Goal: Entertainment & Leisure: Consume media (video, audio)

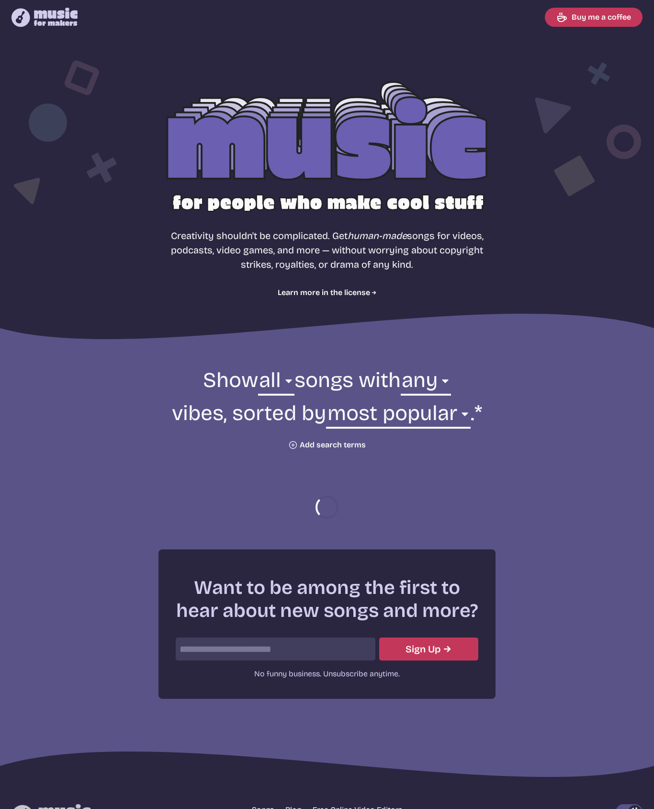
select select "most popular"
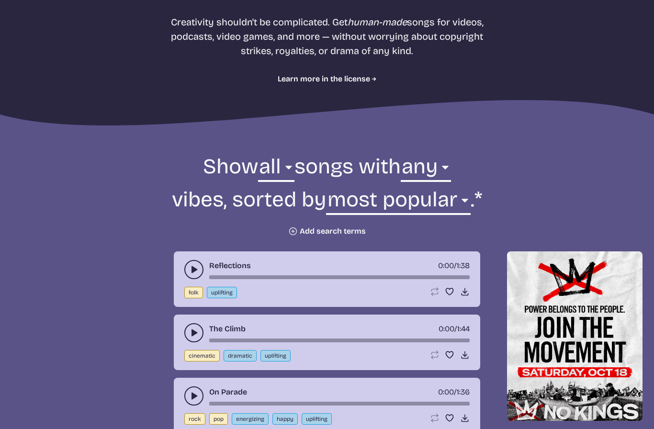
scroll to position [214, 0]
click at [301, 230] on button "Plus icon Add search terms" at bounding box center [327, 231] width 78 height 10
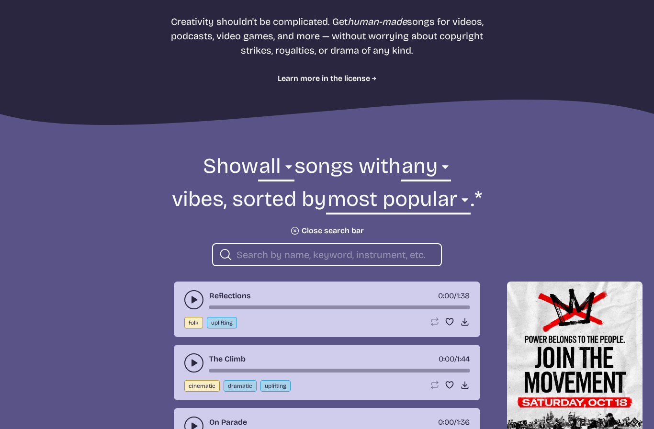
click at [573, 179] on form "Show all ambient cinematic electronic folk holiday jazz pop rock world all song…" at bounding box center [327, 209] width 521 height 114
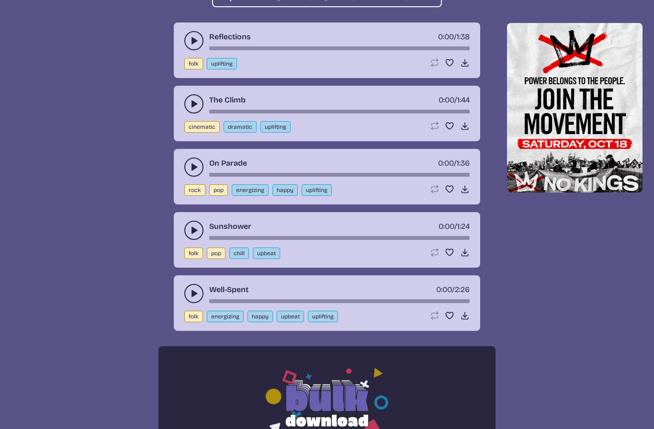
scroll to position [475, 0]
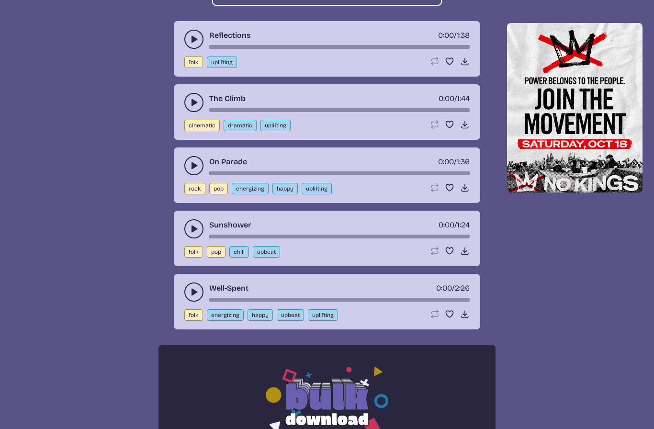
click at [193, 234] on button "play-pause toggle" at bounding box center [193, 228] width 19 height 19
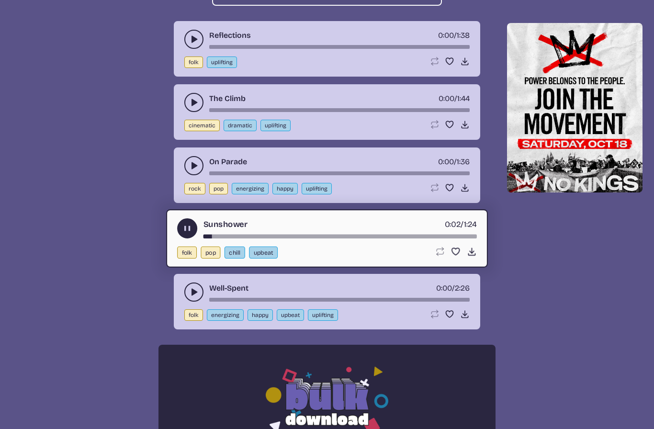
click at [191, 228] on use "play-pause toggle" at bounding box center [187, 229] width 10 height 10
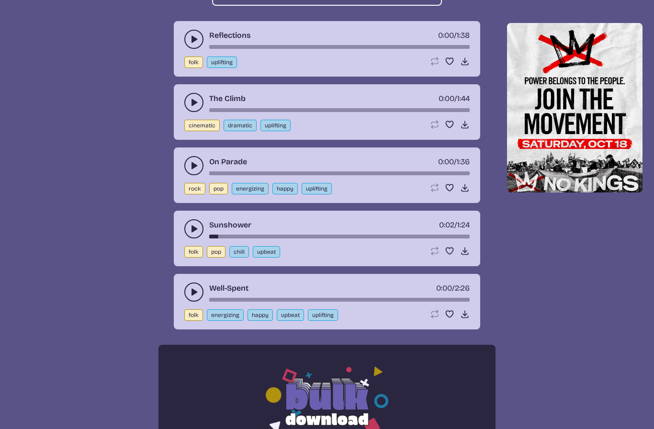
click at [266, 255] on button "upbeat" at bounding box center [266, 251] width 27 height 11
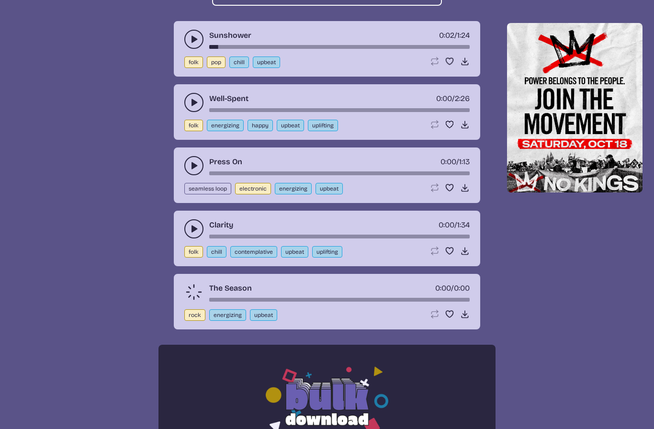
scroll to position [343, 0]
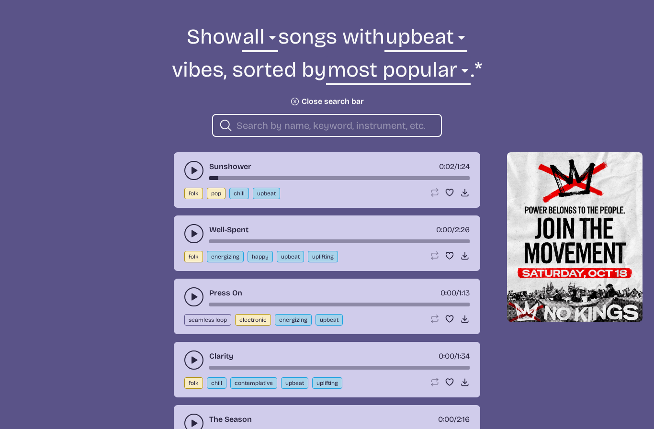
click at [200, 235] on button "play-pause toggle" at bounding box center [193, 233] width 19 height 19
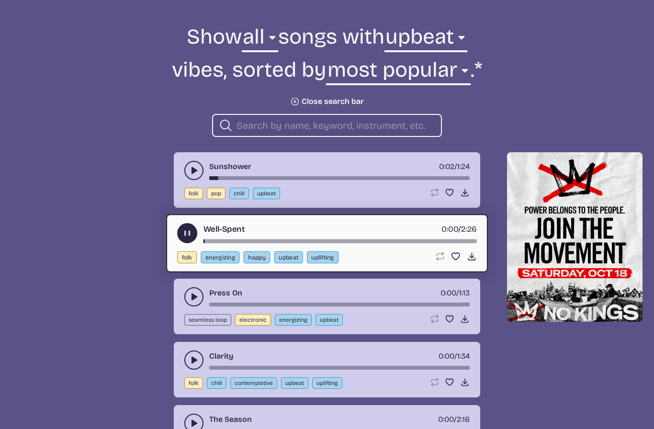
click at [194, 362] on use "play-pause toggle" at bounding box center [194, 360] width 10 height 10
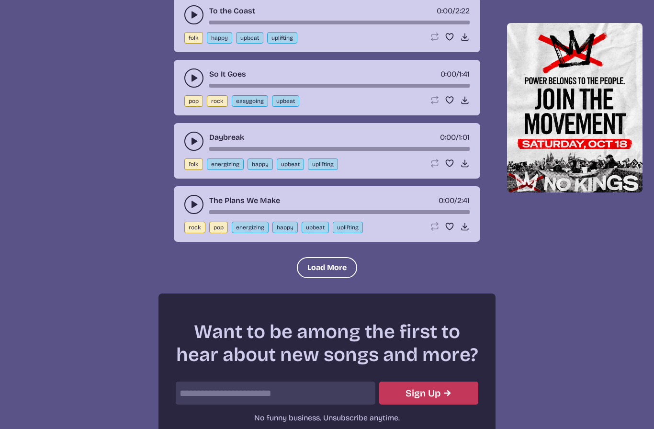
scroll to position [1125, 0]
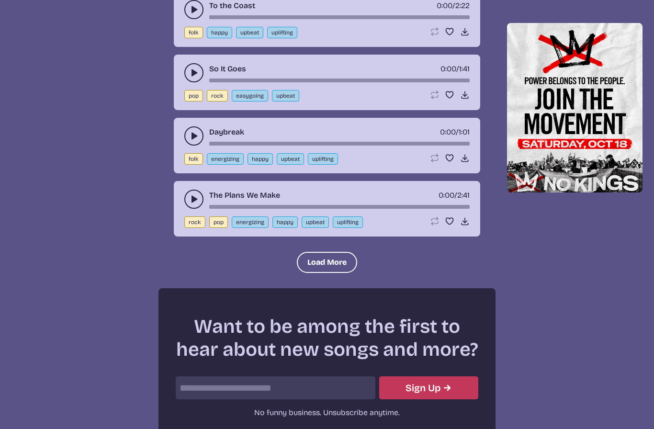
click at [325, 262] on button "Load More" at bounding box center [327, 262] width 60 height 21
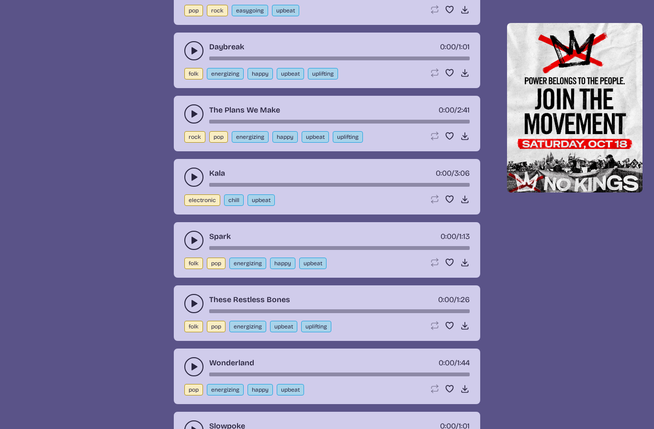
scroll to position [1230, 0]
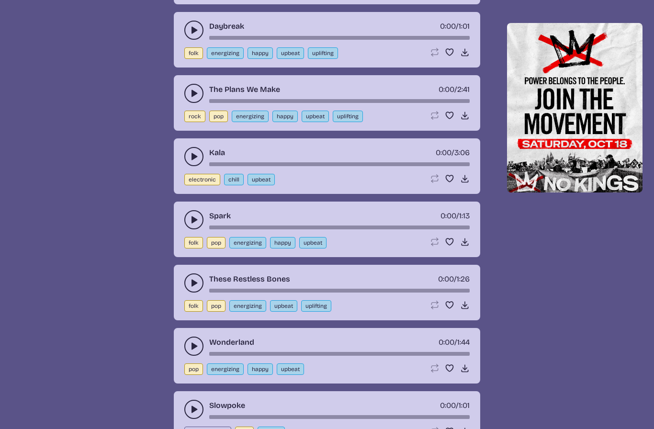
click at [198, 287] on icon "play-pause toggle" at bounding box center [194, 283] width 10 height 10
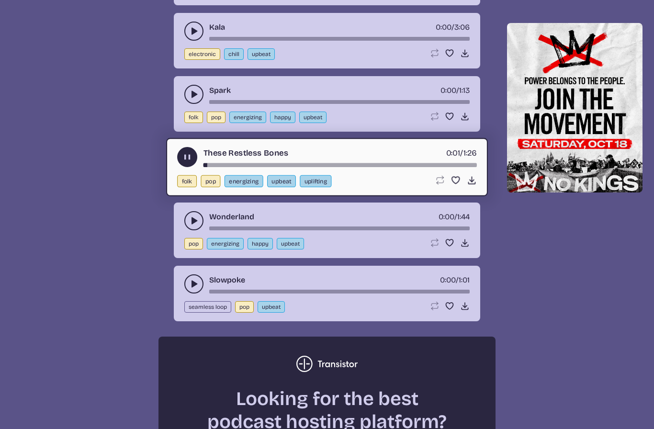
scroll to position [1356, 0]
click at [194, 279] on icon "play-pause toggle" at bounding box center [194, 284] width 10 height 10
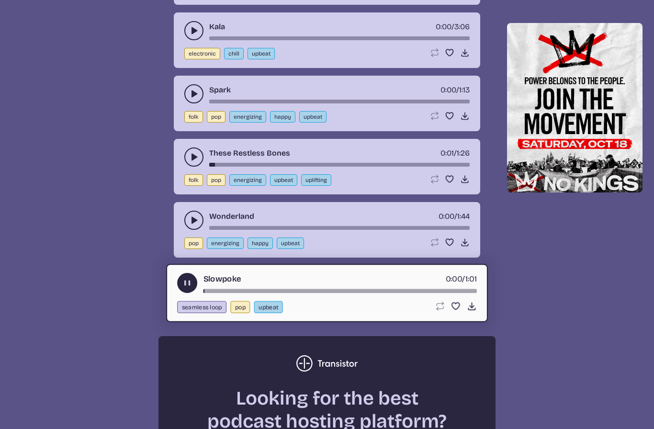
click at [197, 226] on button "play-pause toggle" at bounding box center [193, 220] width 19 height 19
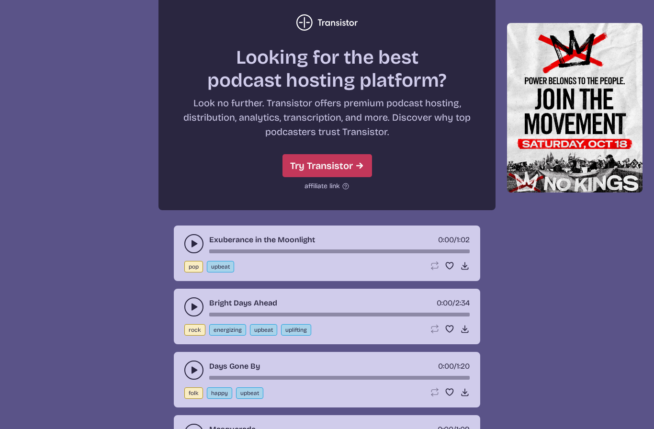
click at [198, 244] on icon "play-pause toggle" at bounding box center [194, 244] width 10 height 10
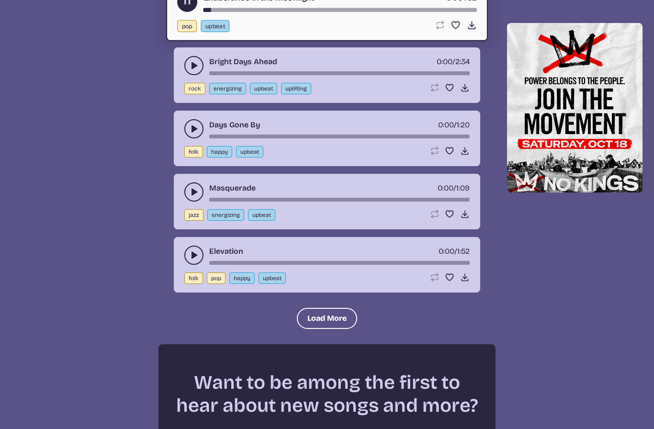
click at [325, 323] on button "Load More" at bounding box center [327, 318] width 60 height 21
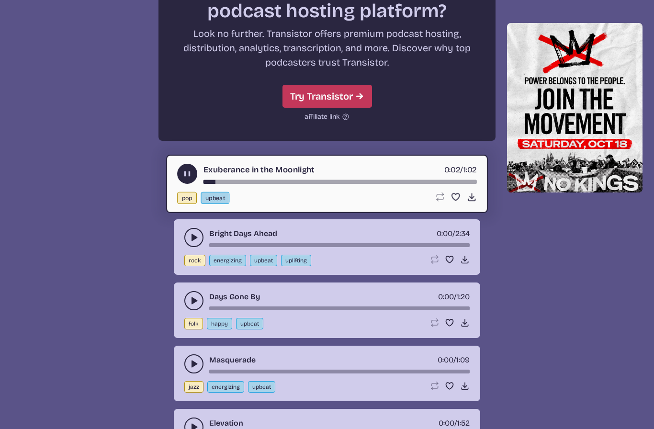
scroll to position [1758, 0]
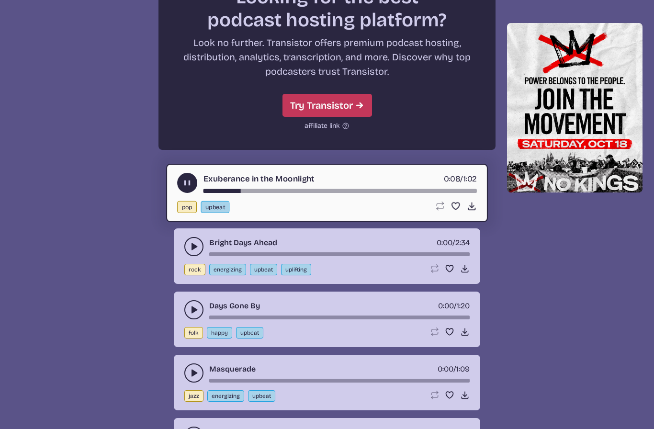
click at [197, 311] on icon "play-pause toggle" at bounding box center [194, 310] width 10 height 10
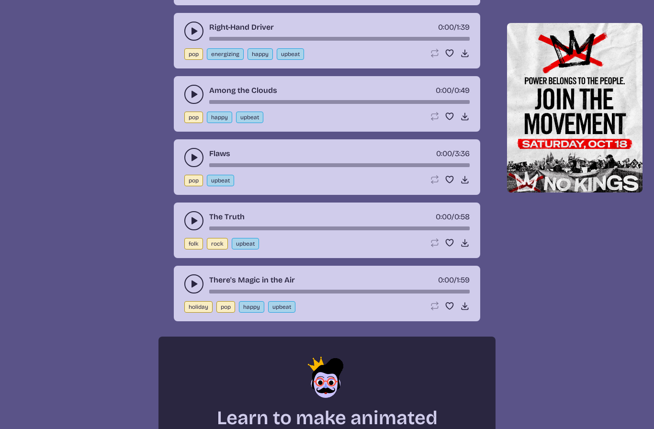
scroll to position [2242, 0]
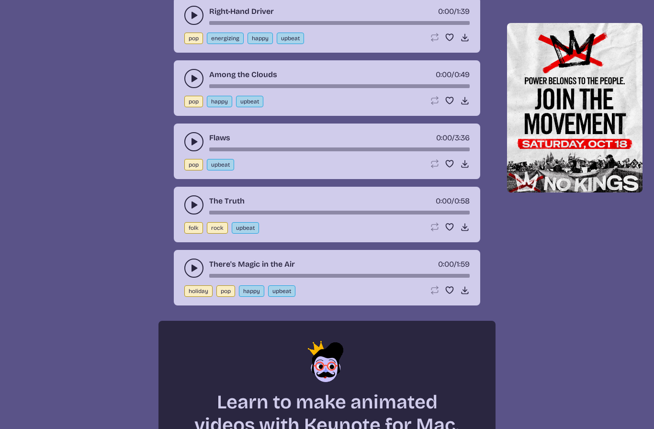
click at [195, 208] on icon "play-pause toggle" at bounding box center [194, 205] width 10 height 10
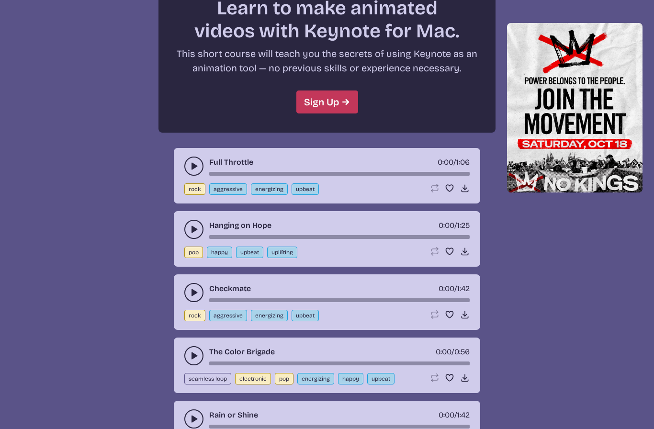
click at [234, 190] on button "aggressive" at bounding box center [228, 188] width 38 height 11
select select "aggressive"
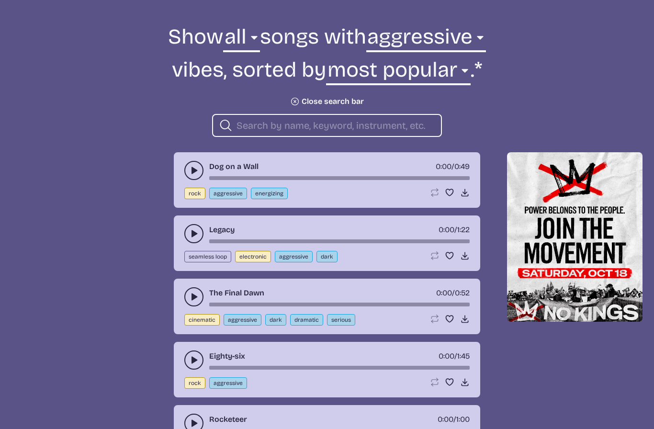
click at [191, 177] on button "play-pause toggle" at bounding box center [193, 170] width 19 height 19
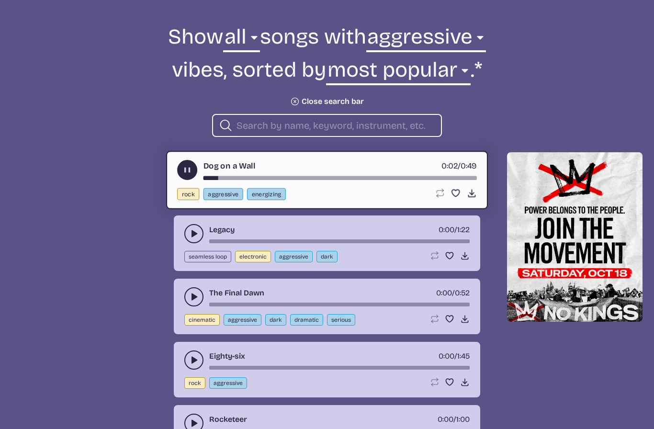
click at [192, 239] on button "play-pause toggle" at bounding box center [193, 233] width 19 height 19
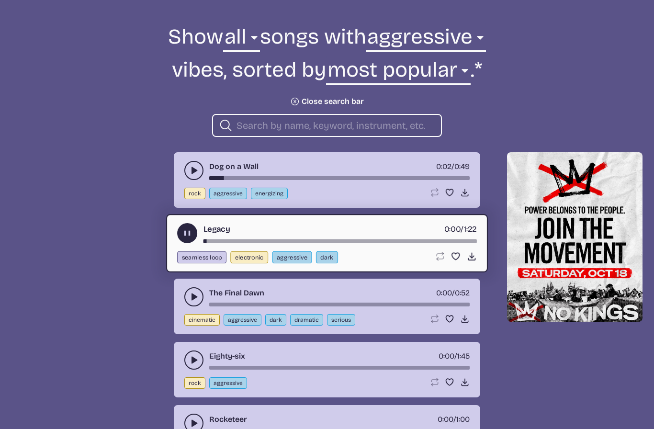
click at [190, 302] on button "play-pause toggle" at bounding box center [193, 296] width 19 height 19
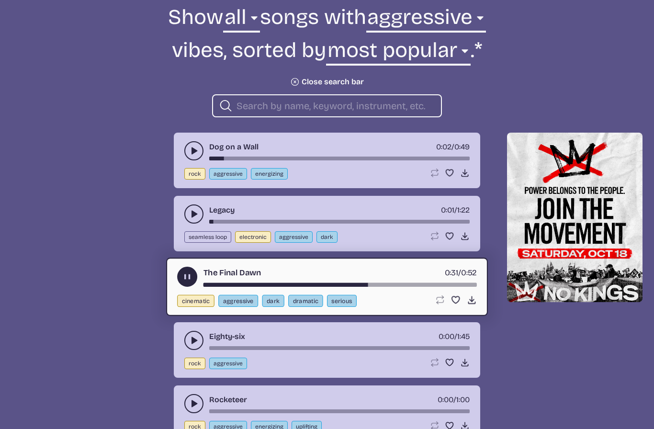
scroll to position [362, 0]
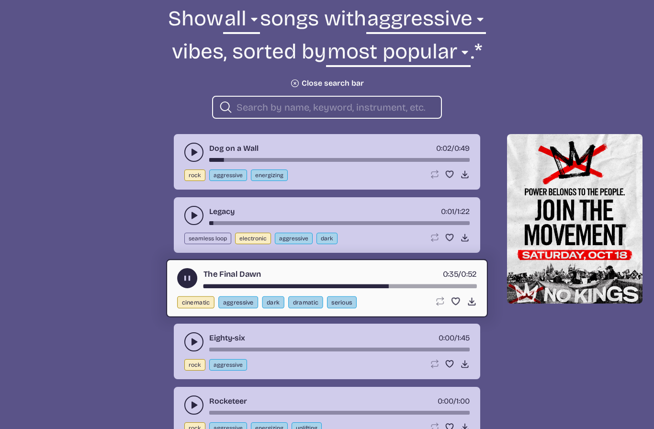
click at [195, 344] on icon "play-pause toggle" at bounding box center [194, 342] width 10 height 10
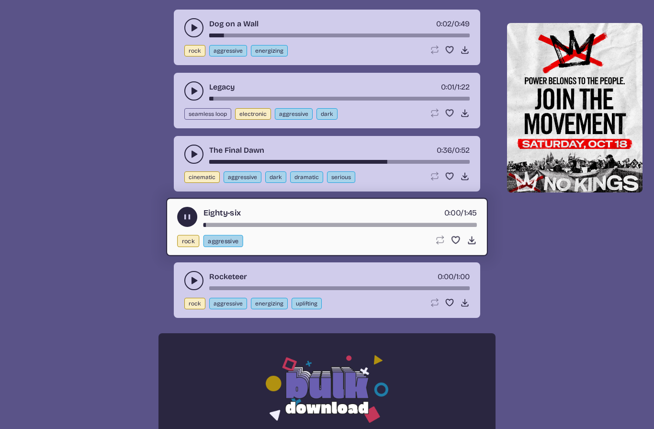
scroll to position [488, 0]
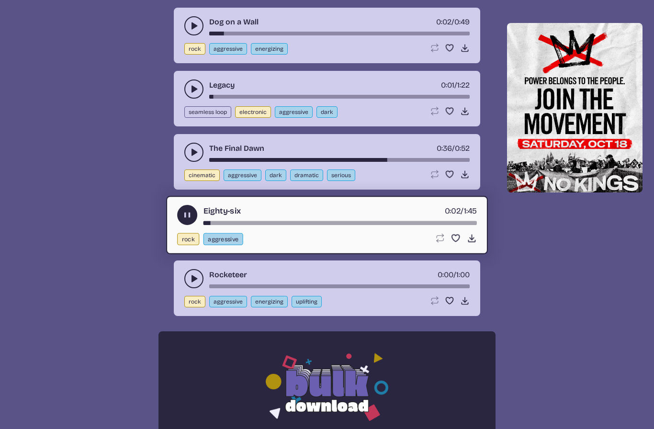
click at [278, 222] on div "song-time-bar" at bounding box center [340, 223] width 273 height 4
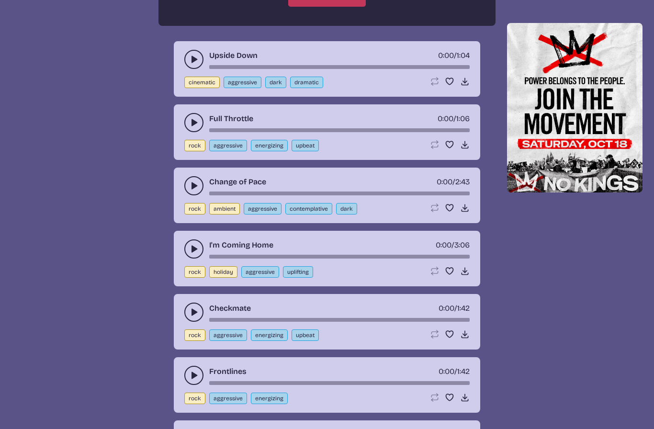
scroll to position [1011, 0]
click at [192, 193] on button "play-pause toggle" at bounding box center [193, 186] width 19 height 19
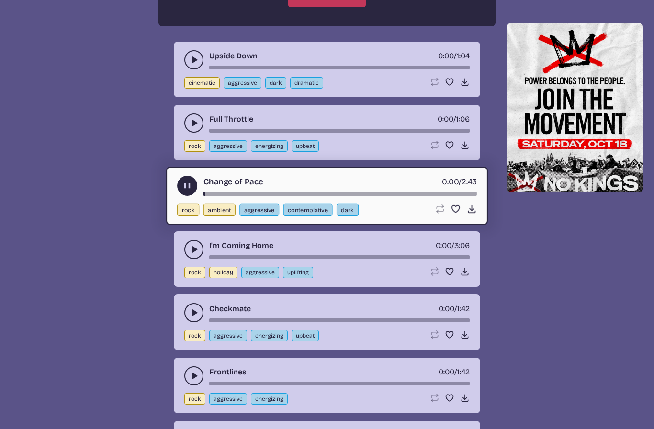
click at [193, 129] on button "play-pause toggle" at bounding box center [193, 123] width 19 height 19
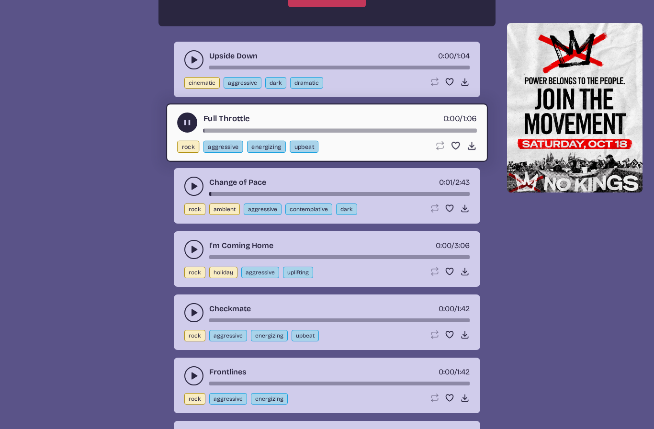
click at [323, 131] on div "song-time-bar" at bounding box center [340, 131] width 273 height 4
click at [323, 68] on div "song-time-bar" at bounding box center [339, 68] width 261 height 4
click at [194, 62] on icon "play-pause toggle" at bounding box center [194, 60] width 10 height 10
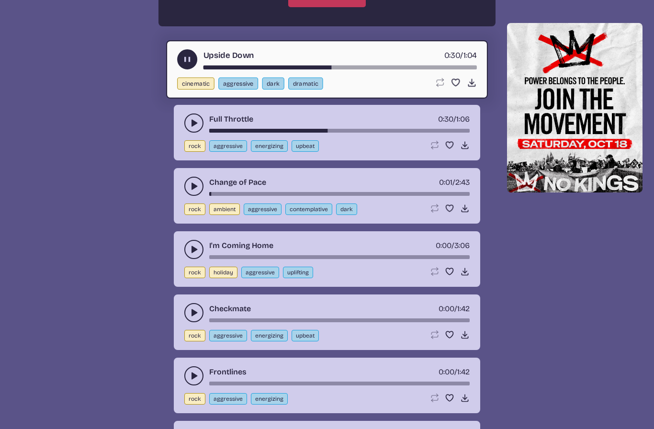
click at [191, 65] on button "play-pause toggle" at bounding box center [187, 59] width 20 height 20
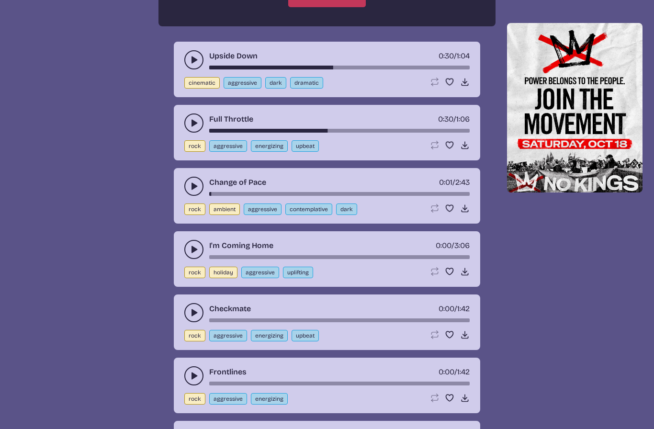
click at [192, 252] on use "play-pause toggle" at bounding box center [194, 250] width 10 height 10
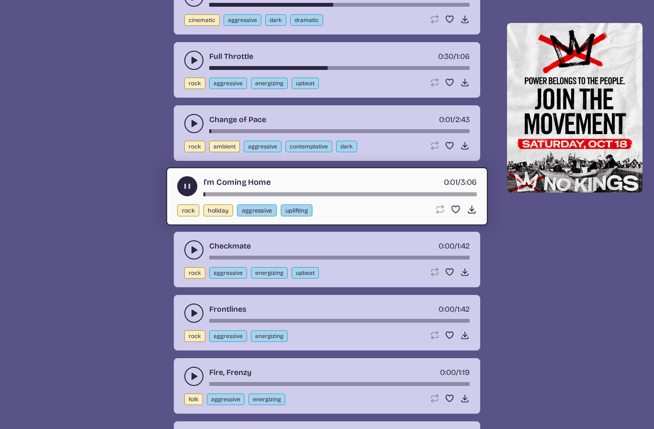
scroll to position [1076, 0]
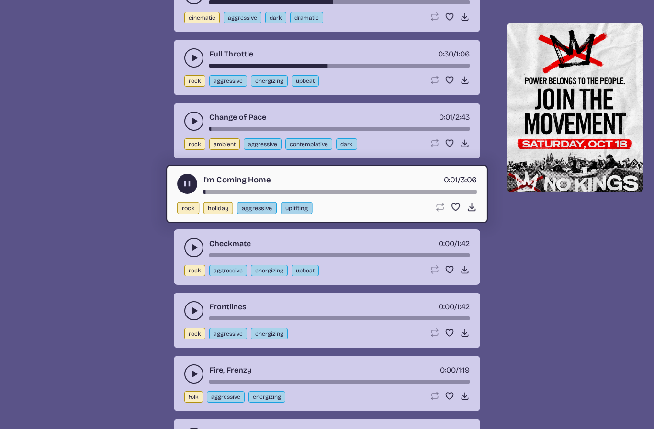
click at [188, 184] on use "play-pause toggle" at bounding box center [187, 184] width 10 height 10
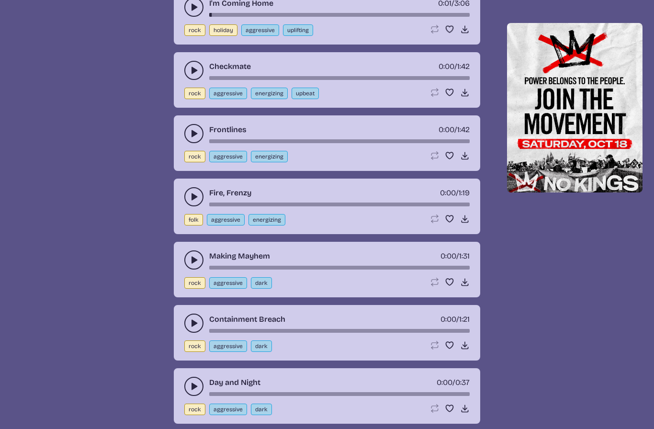
scroll to position [1265, 0]
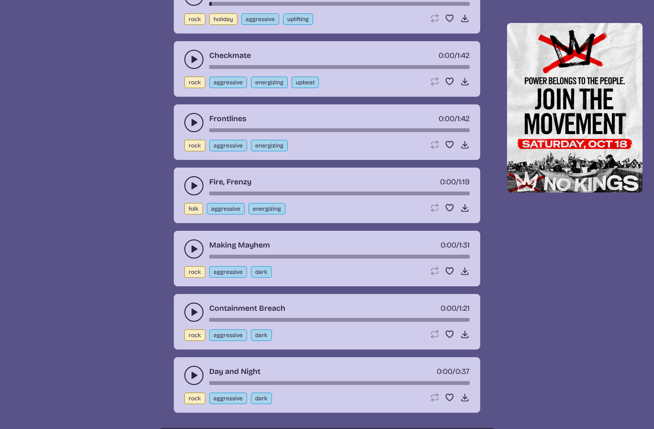
click at [198, 249] on icon "play-pause toggle" at bounding box center [194, 249] width 10 height 10
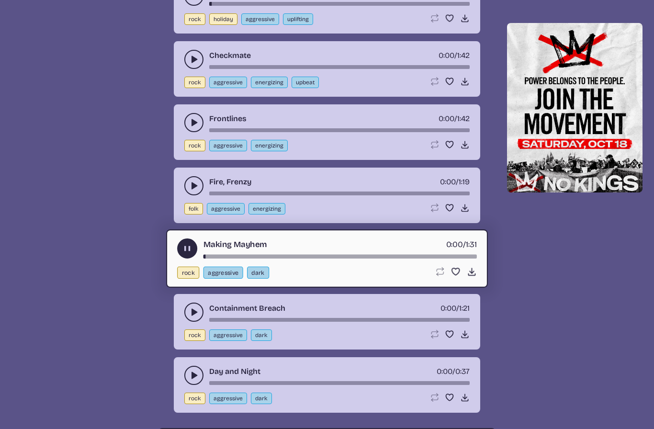
click at [282, 258] on div "song-time-bar" at bounding box center [340, 257] width 273 height 4
click at [182, 247] on icon "play-pause toggle" at bounding box center [187, 249] width 10 height 10
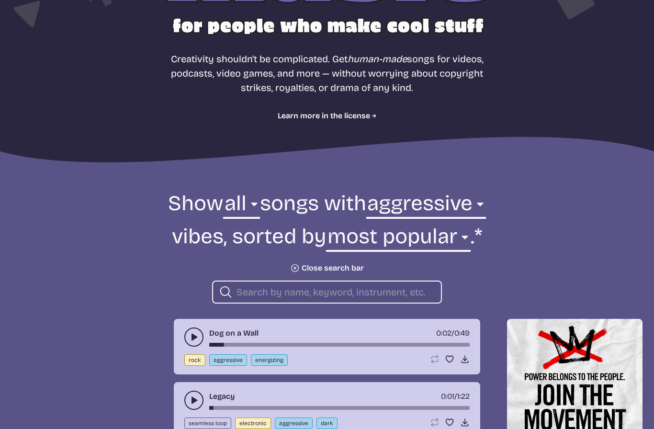
scroll to position [170, 0]
